Goal: Information Seeking & Learning: Find specific fact

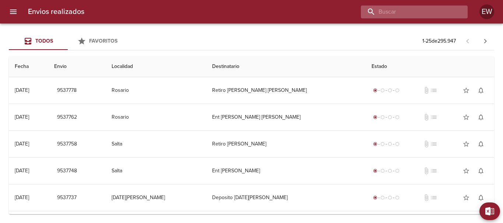
paste input "SUCESION DE [PERSON_NAME] [PERSON_NAME]"
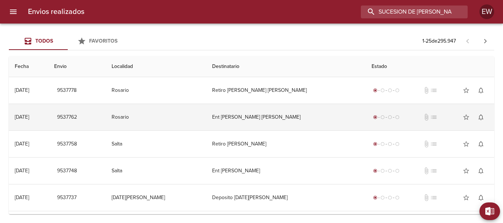
scroll to position [0, 52]
type input "SUCESION DE [PERSON_NAME] [PERSON_NAME]"
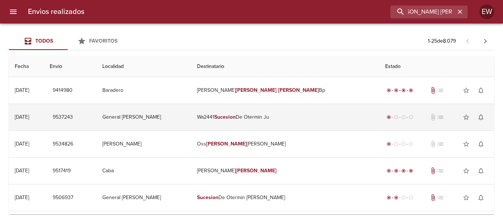
scroll to position [0, 0]
click at [236, 116] on em "Sucesion" at bounding box center [224, 117] width 21 height 6
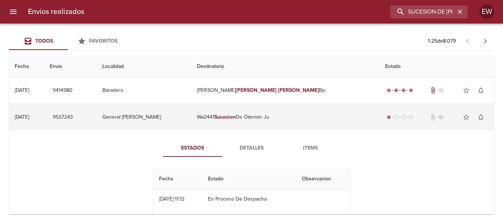
scroll to position [37, 0]
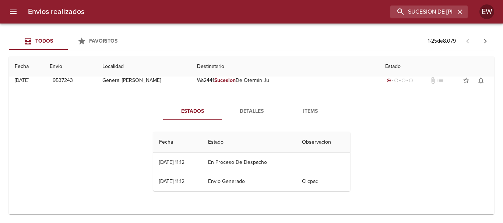
click at [257, 110] on span "Detalles" at bounding box center [251, 111] width 50 height 9
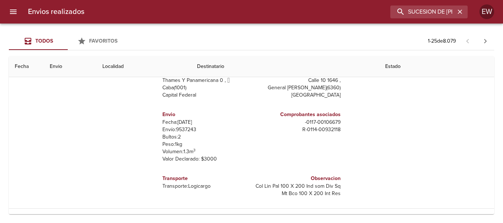
scroll to position [0, 0]
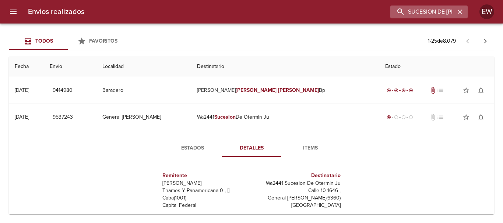
click at [462, 10] on icon "button" at bounding box center [459, 11] width 7 height 7
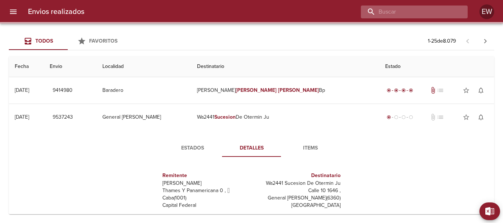
click at [436, 14] on input "buscar" at bounding box center [408, 12] width 94 height 13
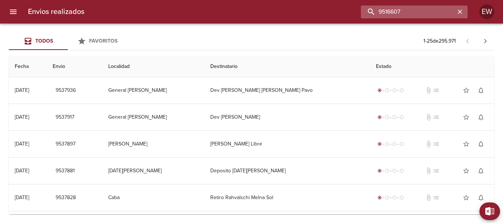
type input "9516607"
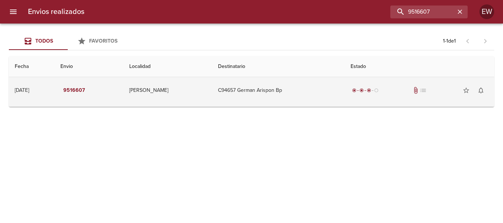
click at [257, 92] on td "C94657 German Arispon Bp" at bounding box center [278, 90] width 133 height 27
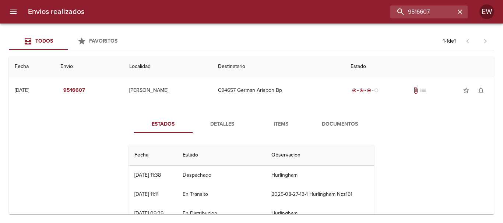
click at [224, 123] on span "Detalles" at bounding box center [222, 124] width 50 height 9
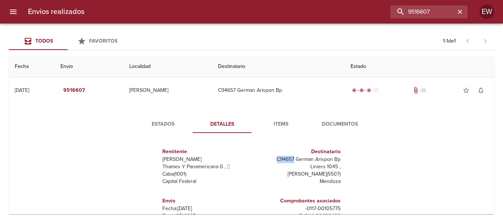
drag, startPoint x: 292, startPoint y: 159, endPoint x: 274, endPoint y: 158, distance: 18.8
click at [274, 158] on p "C94657 German Arispon Bp" at bounding box center [297, 159] width 86 height 7
copy p "C94657"
